Goal: Task Accomplishment & Management: Use online tool/utility

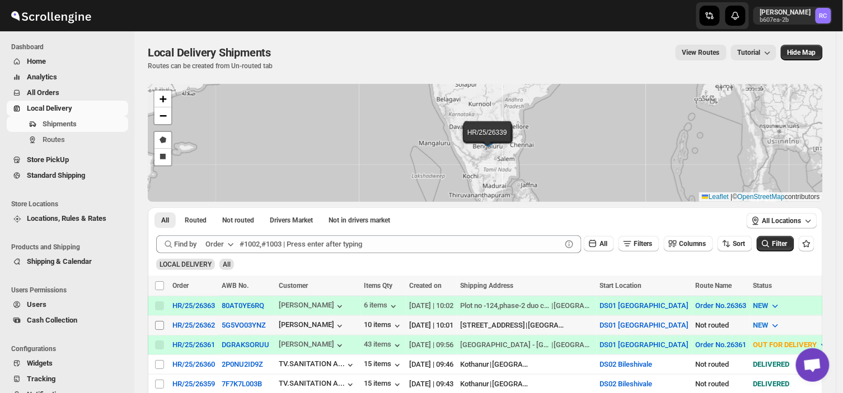
click at [159, 325] on input "Select shipment" at bounding box center [159, 325] width 9 height 9
checkbox input "true"
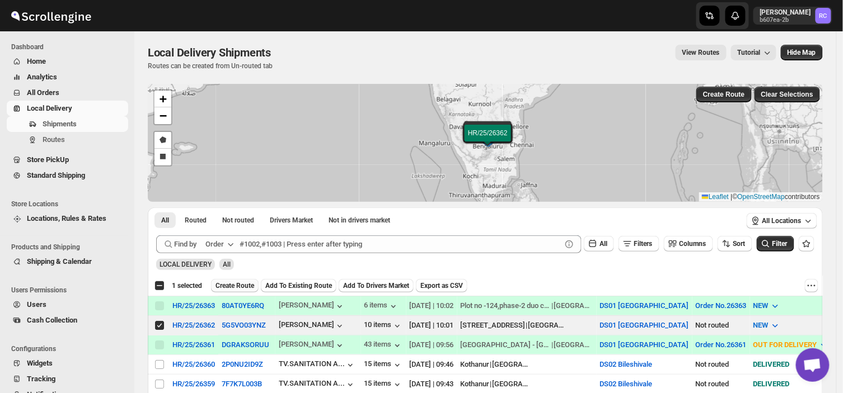
click at [234, 284] on span "Create Route" at bounding box center [234, 285] width 39 height 9
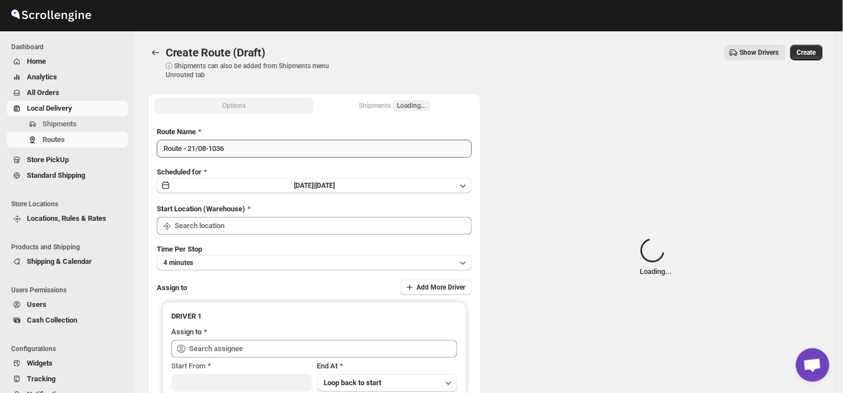
type input "DS01 [GEOGRAPHIC_DATA]"
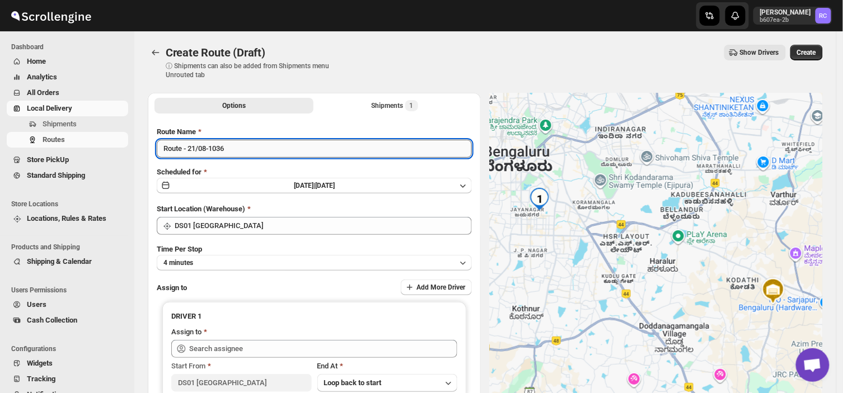
click at [229, 148] on input "Route - 21/08-1036" at bounding box center [314, 149] width 315 height 18
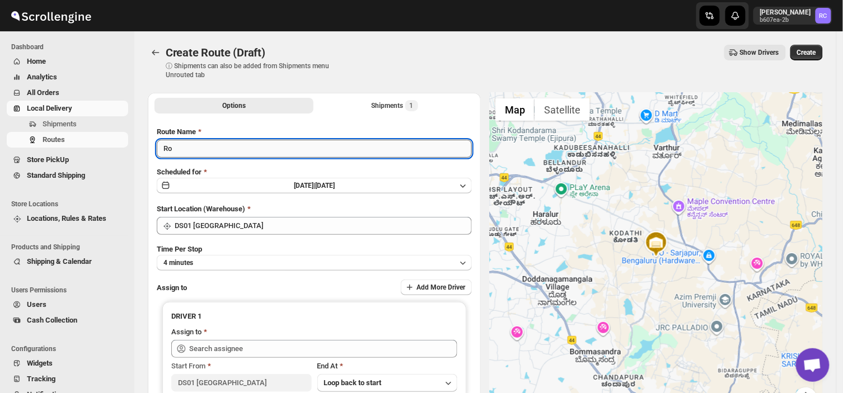
type input "R"
type input "Order no 26362"
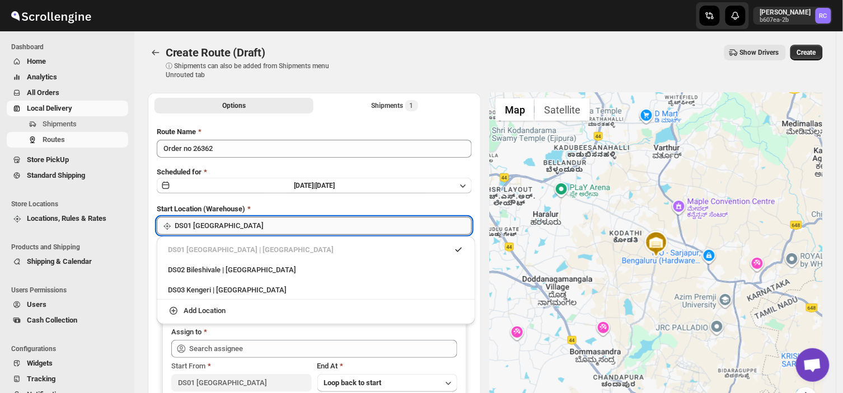
click at [236, 226] on input "DS01 [GEOGRAPHIC_DATA]" at bounding box center [323, 226] width 297 height 18
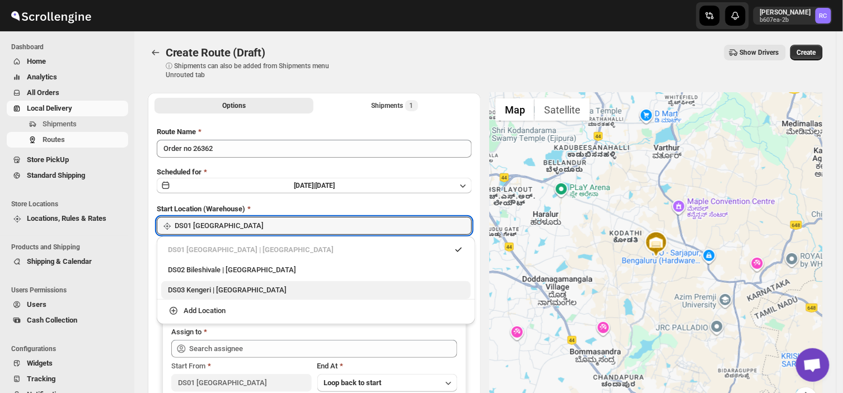
click at [196, 287] on div "DS03 Kengeri | [GEOGRAPHIC_DATA]" at bounding box center [316, 290] width 296 height 11
type input "DS03 Kengeri"
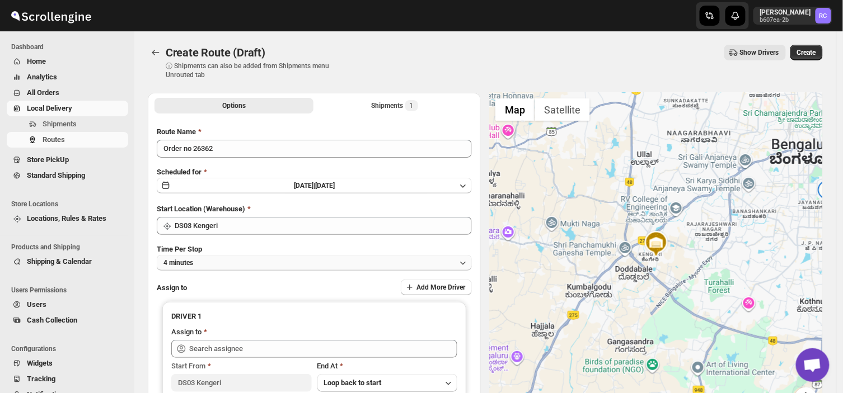
click at [205, 256] on button "4 minutes" at bounding box center [314, 263] width 315 height 16
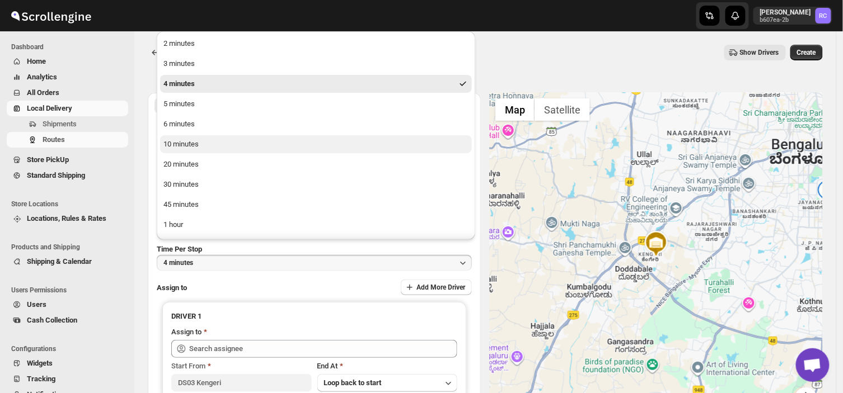
click at [189, 143] on div "10 minutes" at bounding box center [180, 144] width 35 height 11
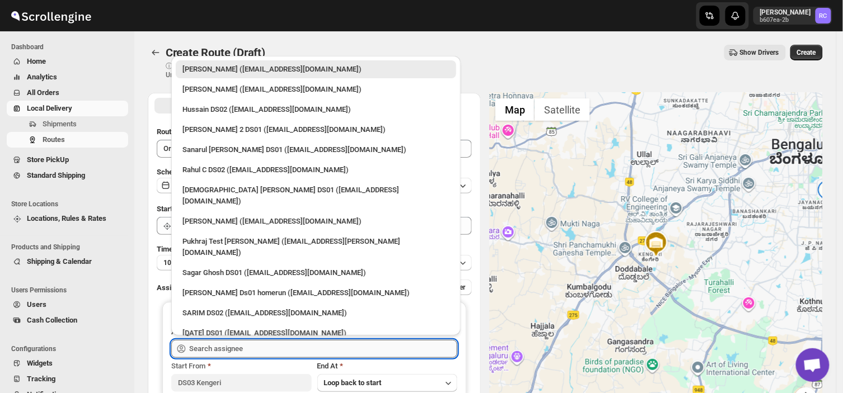
click at [273, 343] on input "text" at bounding box center [323, 349] width 268 height 18
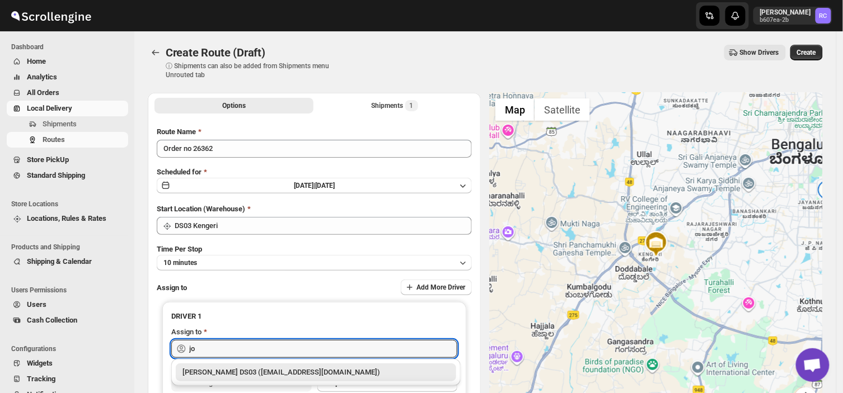
click at [314, 374] on div "[PERSON_NAME] DS03 ([EMAIL_ADDRESS][DOMAIN_NAME])" at bounding box center [315, 372] width 267 height 11
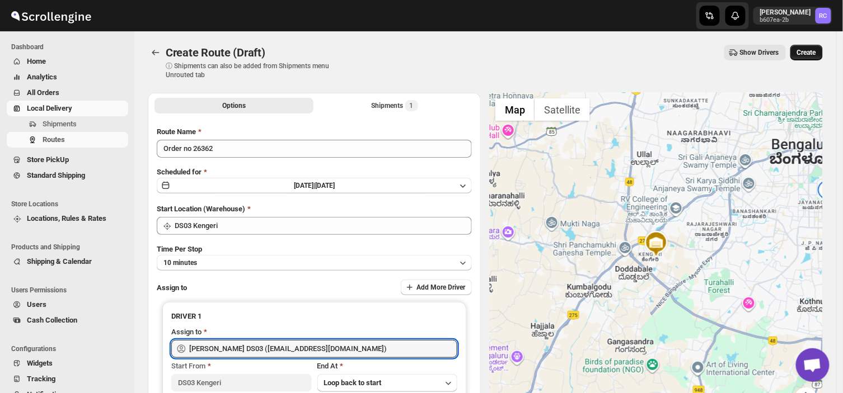
type input "[PERSON_NAME] DS03 ([EMAIL_ADDRESS][DOMAIN_NAME])"
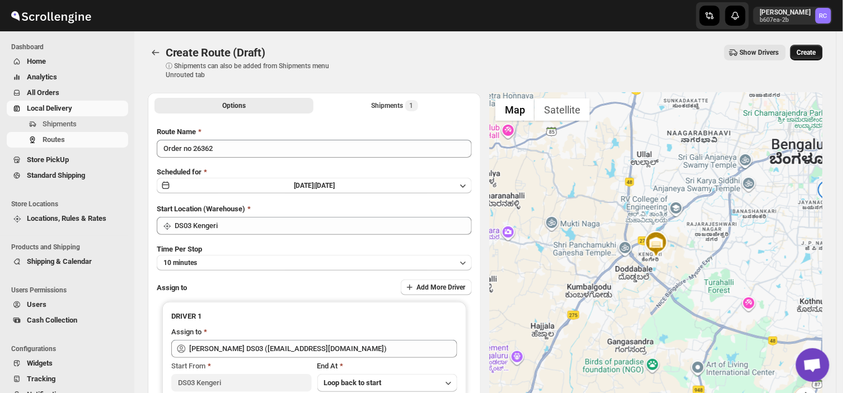
click at [813, 49] on span "Create" at bounding box center [806, 52] width 19 height 9
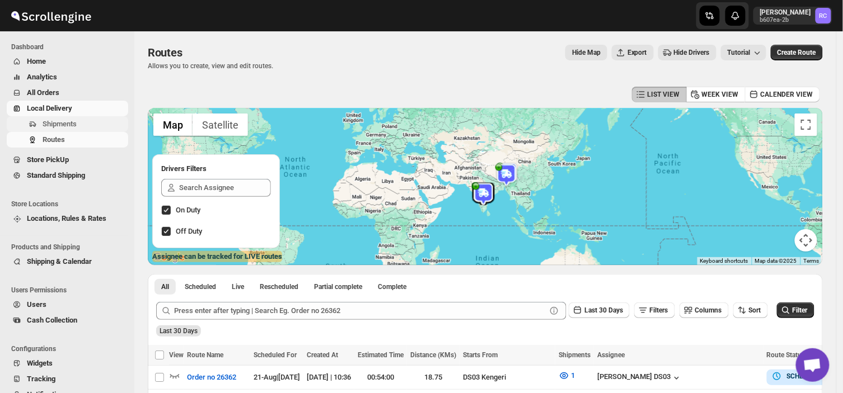
click at [64, 121] on span "Shipments" at bounding box center [60, 124] width 34 height 8
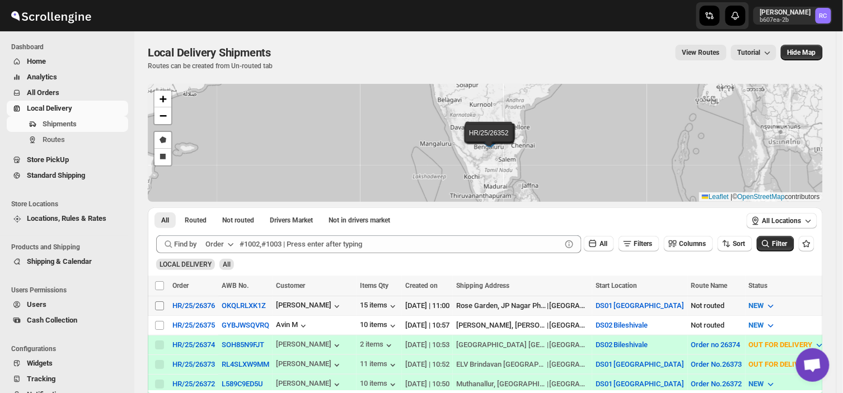
click at [157, 303] on input "Select shipment" at bounding box center [159, 306] width 9 height 9
checkbox input "true"
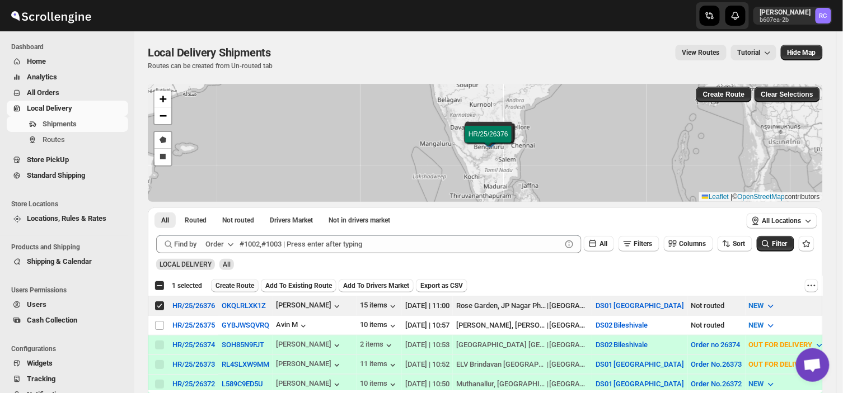
click at [237, 283] on span "Create Route" at bounding box center [234, 285] width 39 height 9
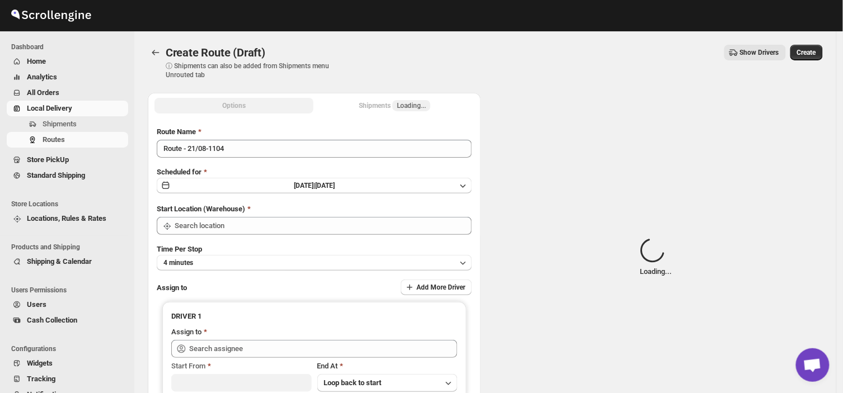
type input "DS01 [GEOGRAPHIC_DATA]"
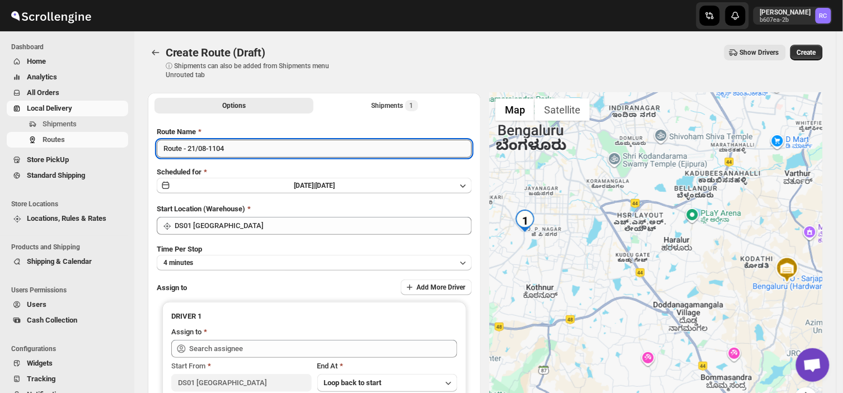
click at [228, 147] on input "Route - 21/08-1104" at bounding box center [314, 149] width 315 height 18
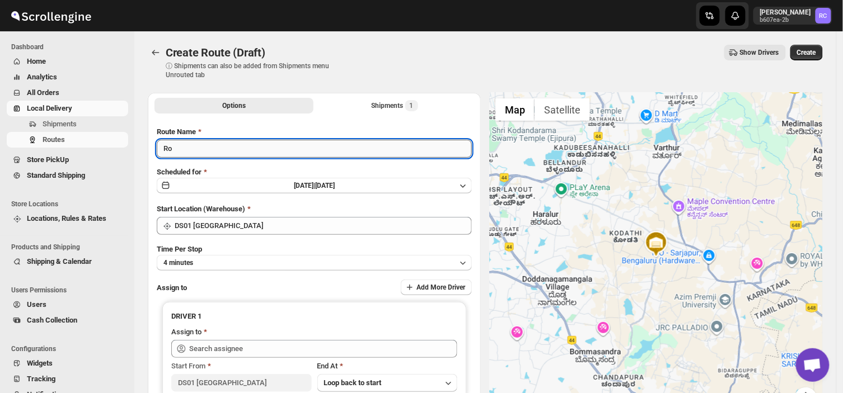
type input "R"
type input "Order no 26376"
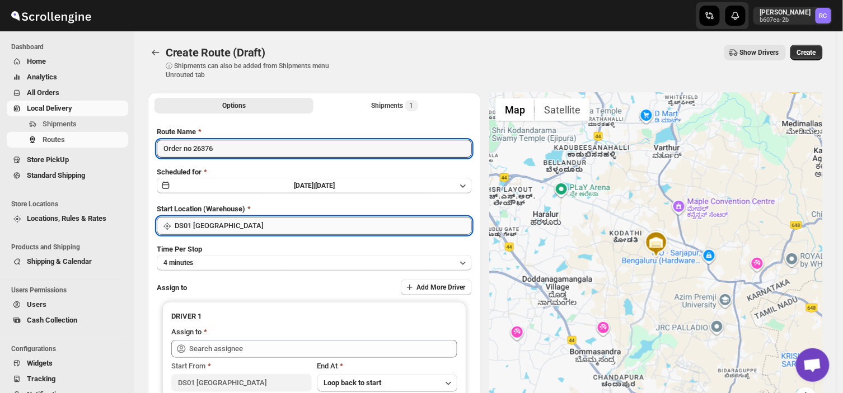
click at [229, 222] on input "DS01 [GEOGRAPHIC_DATA]" at bounding box center [323, 226] width 297 height 18
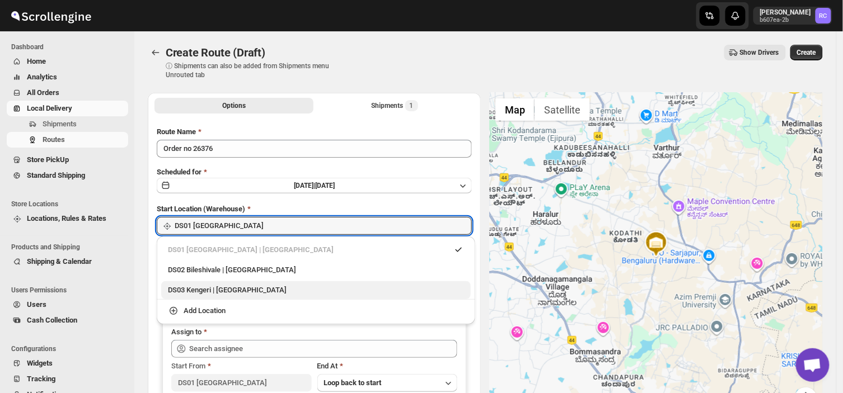
click at [193, 294] on div "DS03 Kengeri | [GEOGRAPHIC_DATA]" at bounding box center [316, 290] width 296 height 11
type input "DS03 Kengeri"
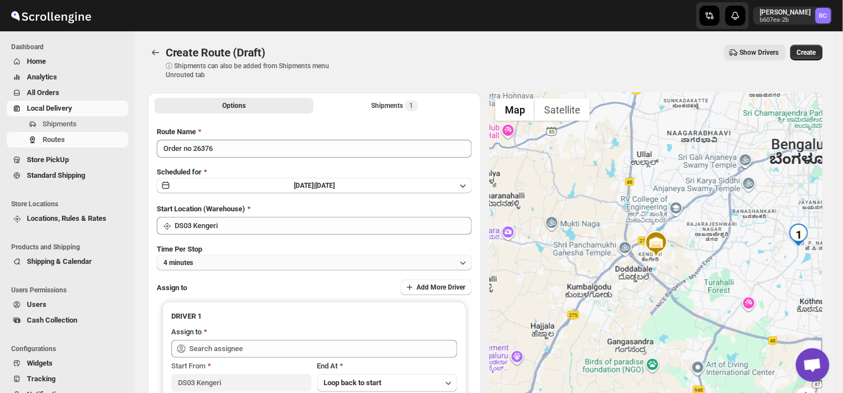
click at [224, 261] on button "4 minutes" at bounding box center [314, 263] width 315 height 16
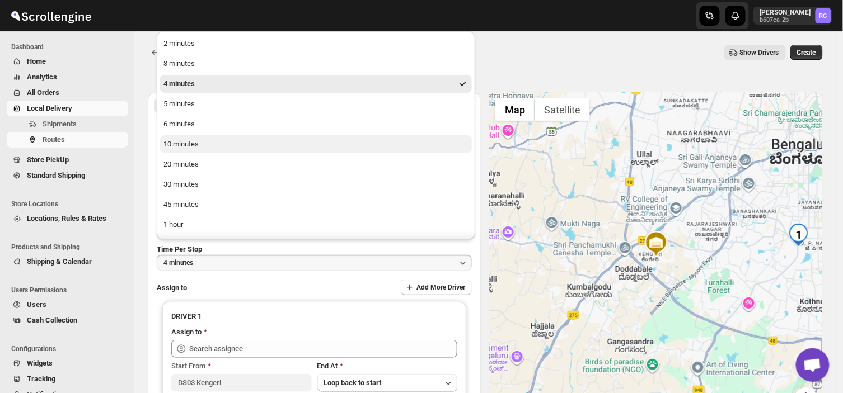
click at [179, 141] on div "10 minutes" at bounding box center [180, 144] width 35 height 11
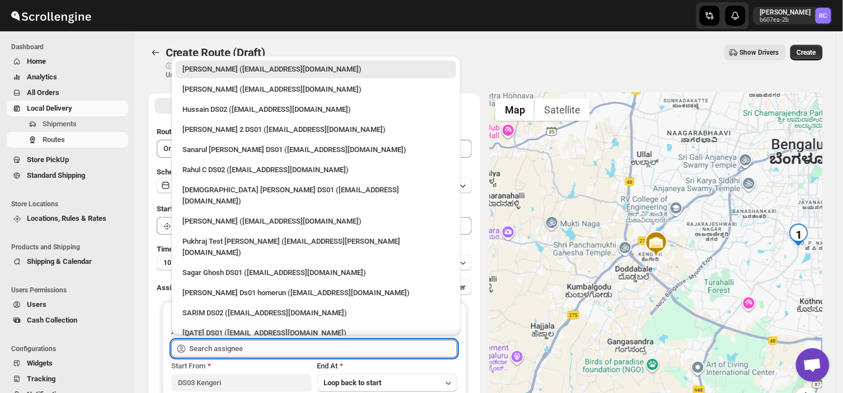
click at [248, 355] on input "text" at bounding box center [323, 349] width 268 height 18
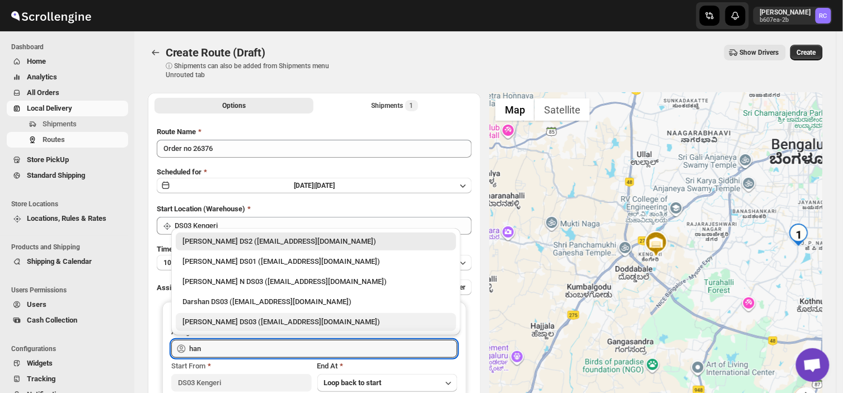
click at [243, 320] on div "[PERSON_NAME] DS03 ([EMAIL_ADDRESS][DOMAIN_NAME])" at bounding box center [315, 322] width 267 height 11
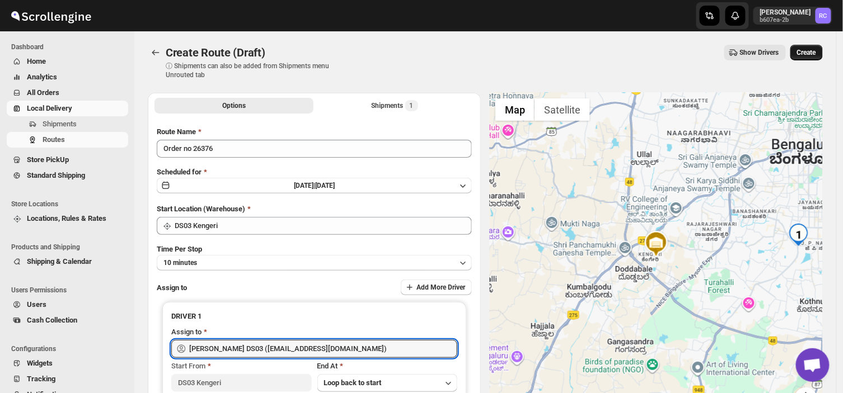
type input "[PERSON_NAME] DS03 ([EMAIL_ADDRESS][DOMAIN_NAME])"
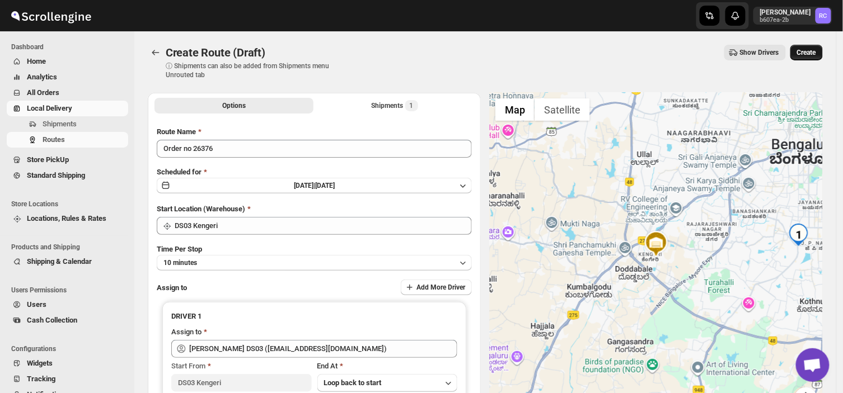
click at [814, 53] on span "Create" at bounding box center [806, 52] width 19 height 9
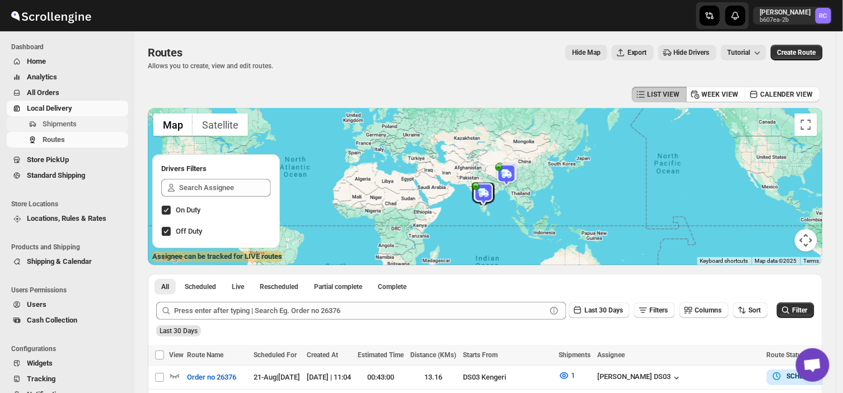
click at [83, 121] on span "Shipments" at bounding box center [84, 124] width 83 height 11
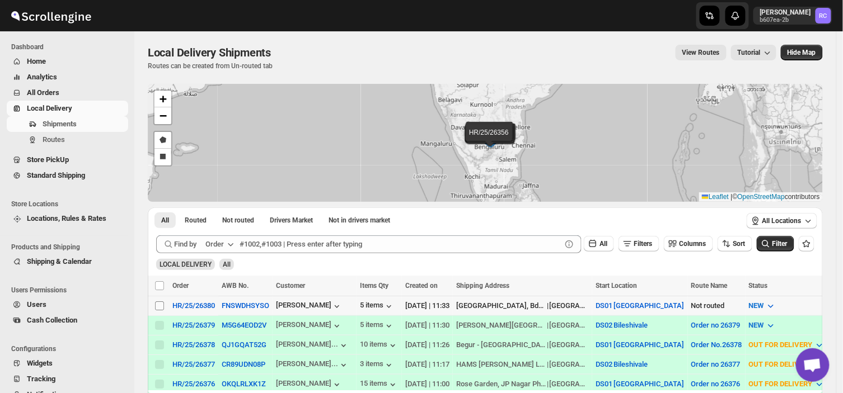
click at [156, 302] on input "Select shipment" at bounding box center [159, 306] width 9 height 9
checkbox input "true"
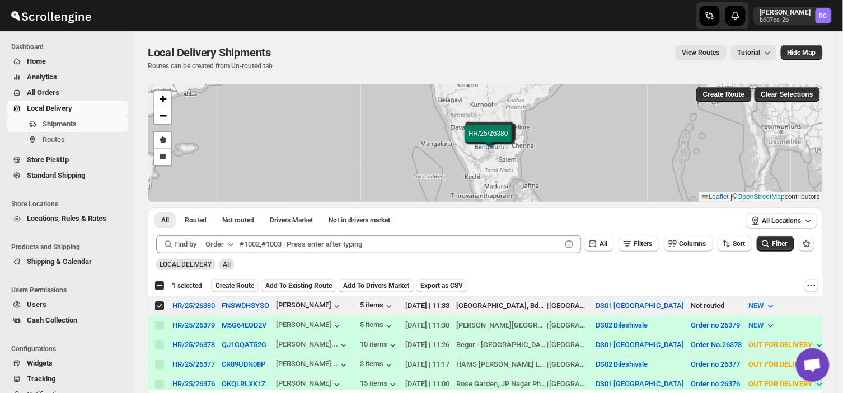
click at [239, 283] on span "Create Route" at bounding box center [234, 285] width 39 height 9
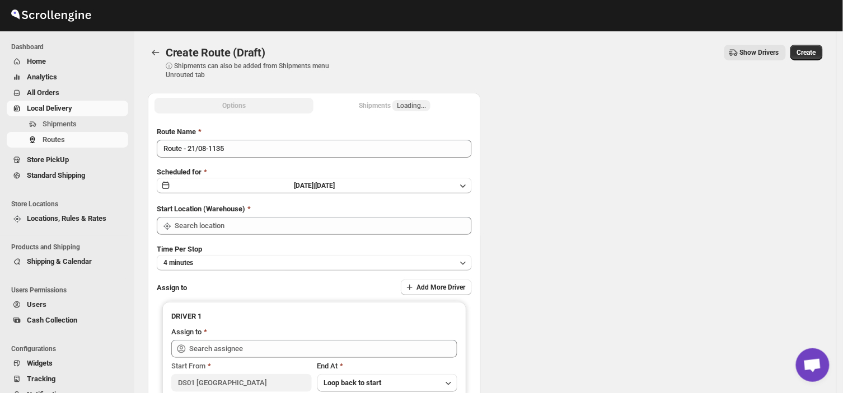
type input "DS01 [GEOGRAPHIC_DATA]"
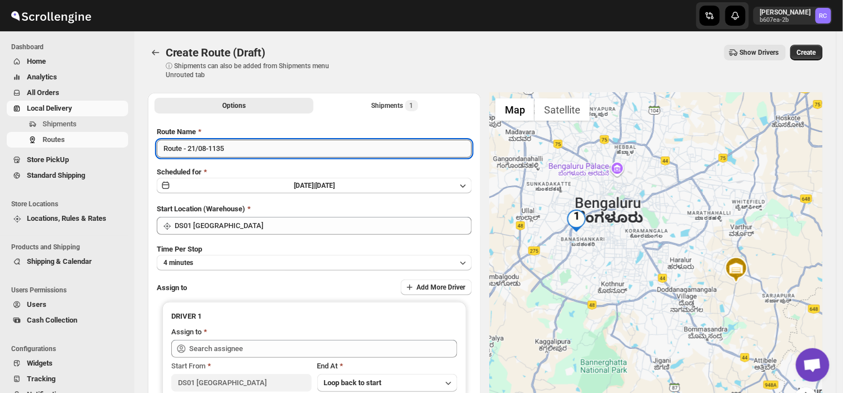
click at [230, 149] on input "Route - 21/08-1135" at bounding box center [314, 149] width 315 height 18
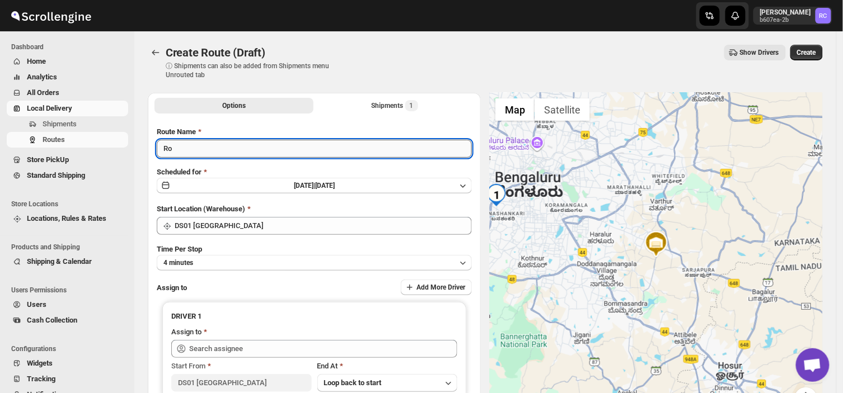
type input "R"
type input "Order no 26380"
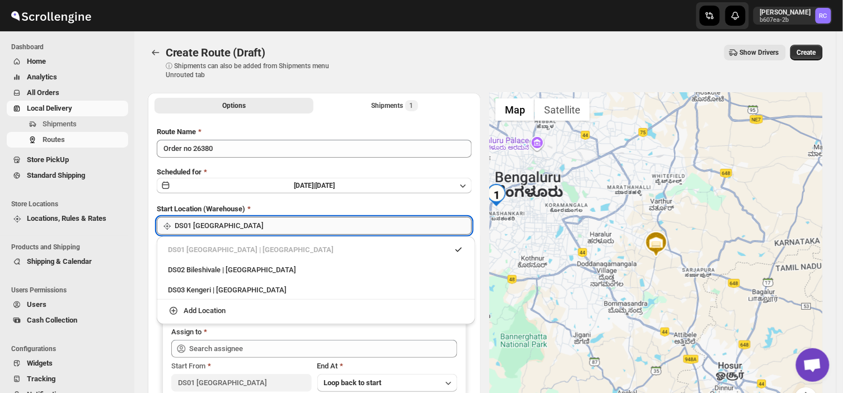
click at [227, 226] on input "DS01 [GEOGRAPHIC_DATA]" at bounding box center [323, 226] width 297 height 18
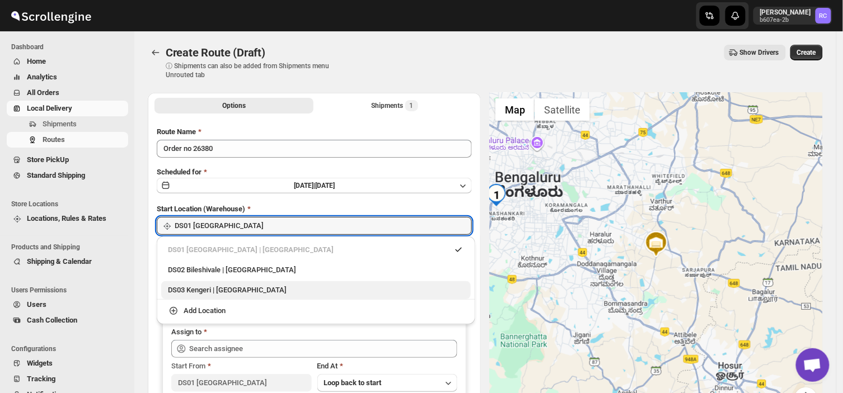
click at [193, 291] on div "DS03 Kengeri | [GEOGRAPHIC_DATA]" at bounding box center [316, 290] width 296 height 11
type input "DS03 Kengeri"
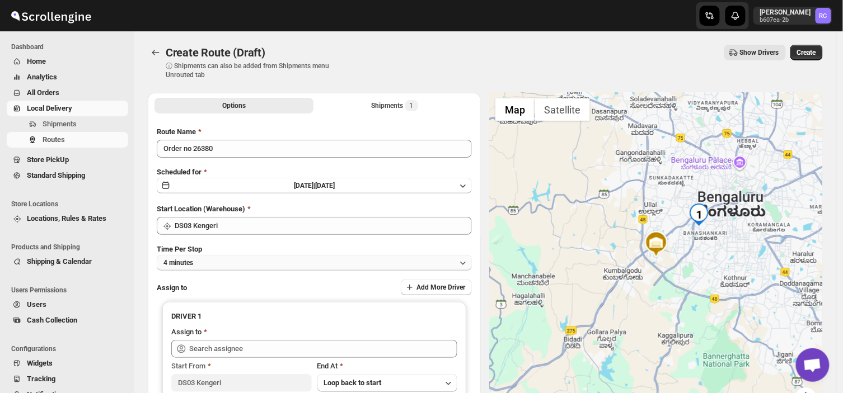
click at [199, 261] on button "4 minutes" at bounding box center [314, 263] width 315 height 16
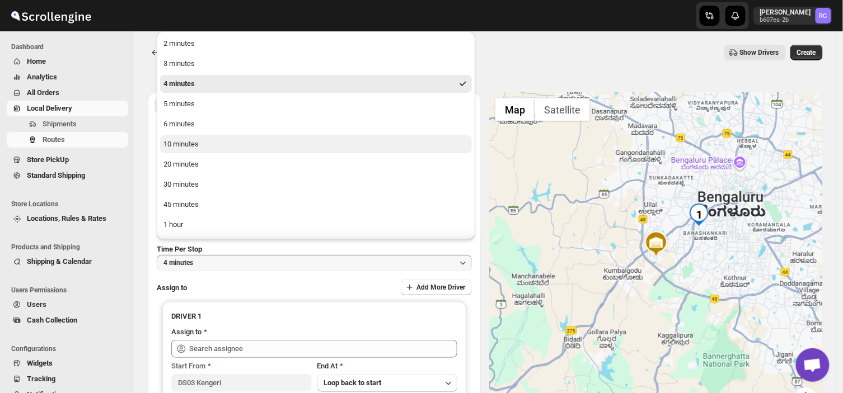
click at [183, 140] on div "10 minutes" at bounding box center [180, 144] width 35 height 11
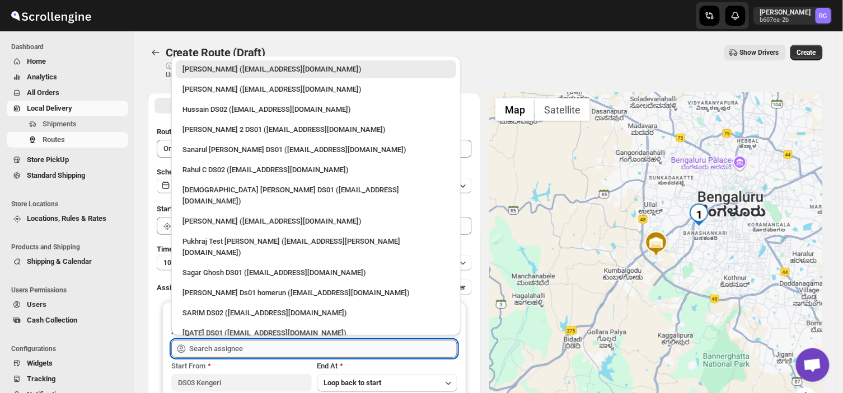
click at [261, 351] on input "text" at bounding box center [323, 349] width 268 height 18
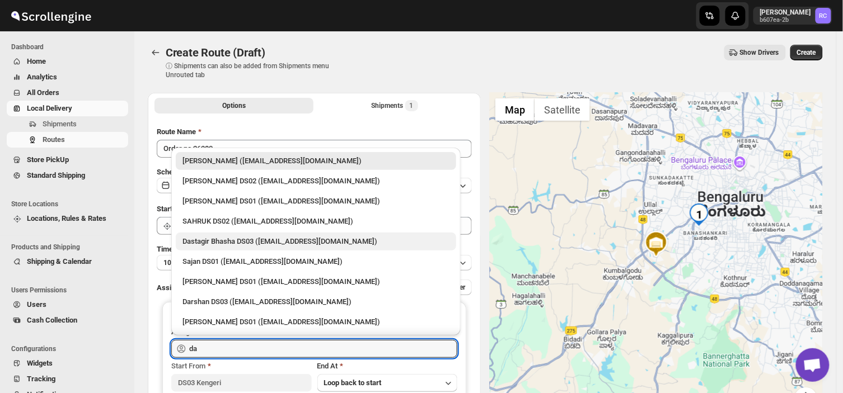
click at [241, 233] on div "Dastagir Bhasha DS03 ([EMAIL_ADDRESS][DOMAIN_NAME])" at bounding box center [316, 242] width 280 height 18
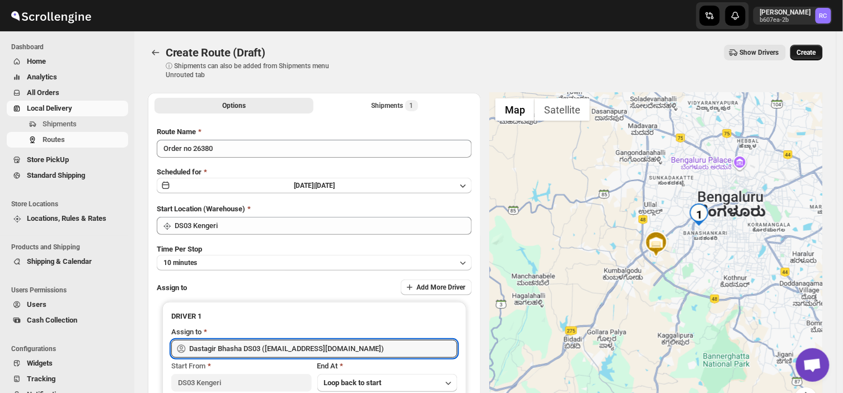
type input "Dastagir Bhasha DS03 ([EMAIL_ADDRESS][DOMAIN_NAME])"
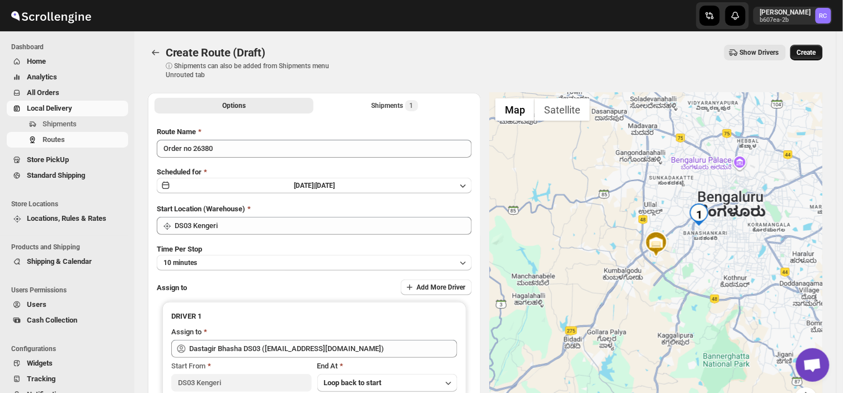
click at [816, 49] on span "Create" at bounding box center [806, 52] width 19 height 9
